Goal: Task Accomplishment & Management: Manage account settings

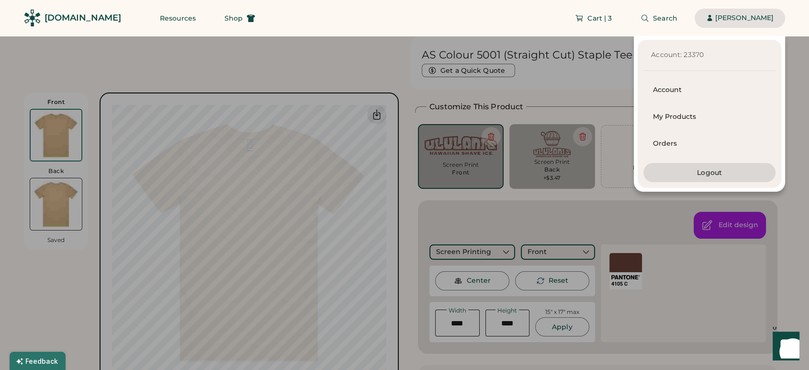
click at [747, 30] on div "Cart | 3 Search Cindy Trinh" at bounding box center [526, 18] width 519 height 36
click at [748, 24] on div "[PERSON_NAME]" at bounding box center [745, 18] width 58 height 19
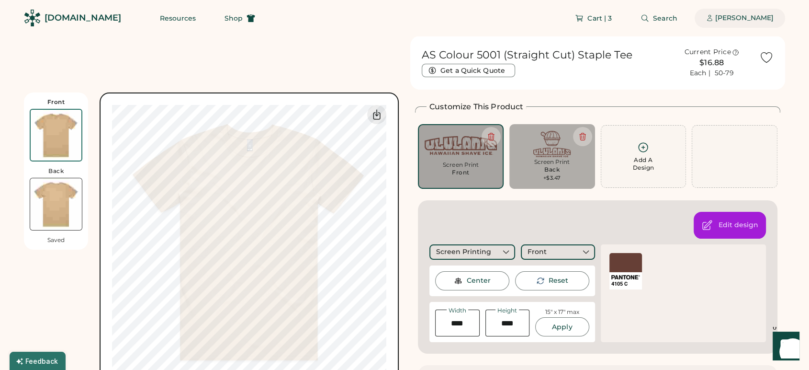
click at [747, 25] on div "[PERSON_NAME]" at bounding box center [745, 18] width 58 height 19
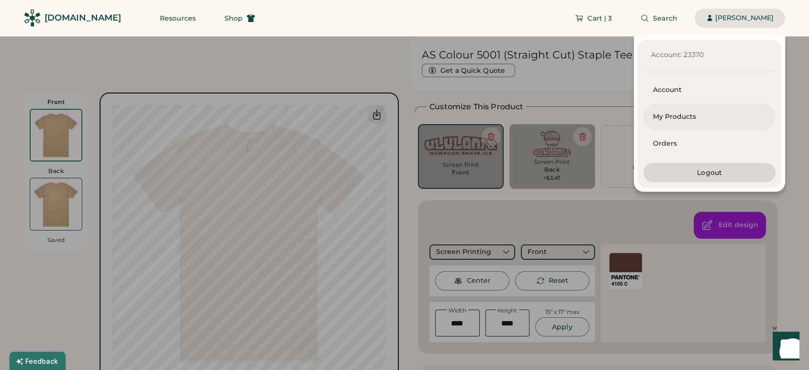
click at [715, 116] on div "My Products" at bounding box center [709, 117] width 113 height 10
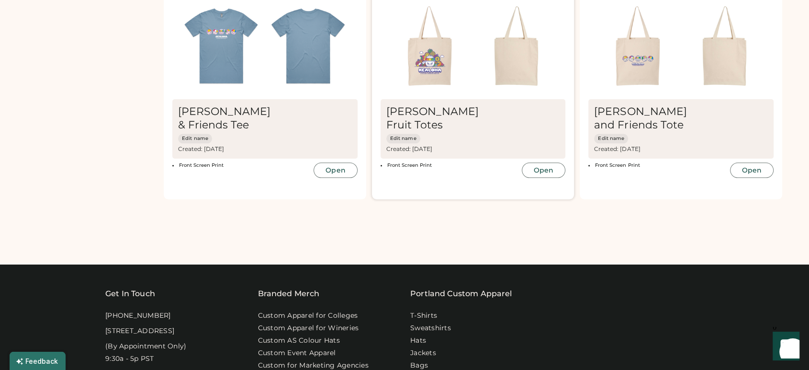
scroll to position [1171, 0]
